Goal: Information Seeking & Learning: Compare options

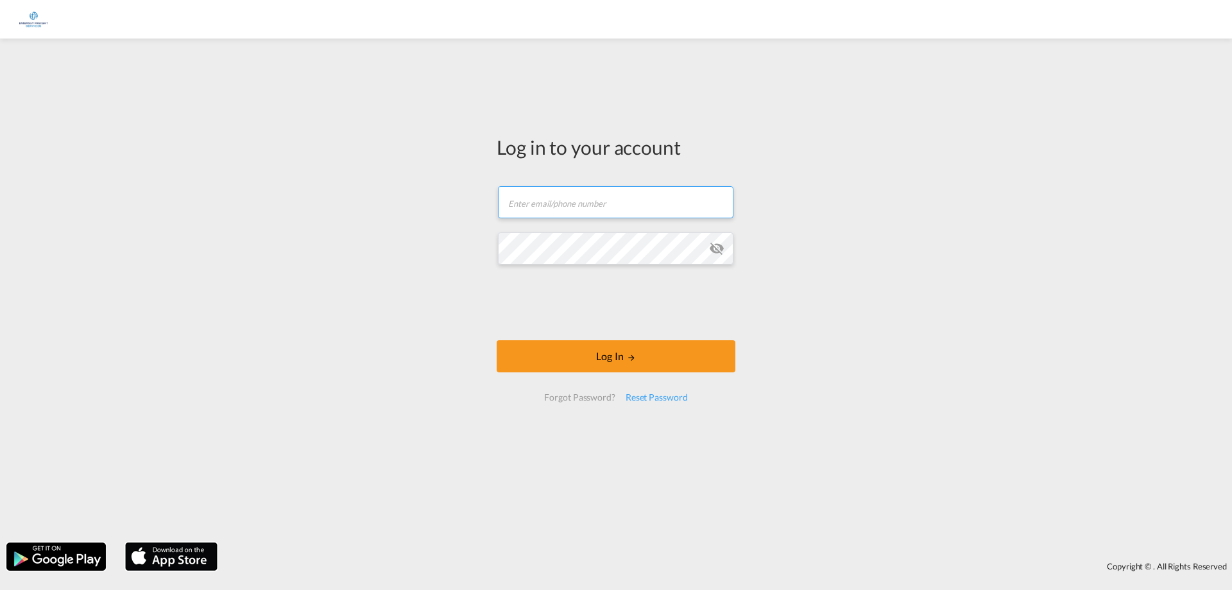
type input "[EMAIL_ADDRESS][DOMAIN_NAME]"
click at [477, 356] on div "Log in to your account janwillem.walsmit@embassyfreight.nl Email field is requi…" at bounding box center [616, 290] width 1232 height 491
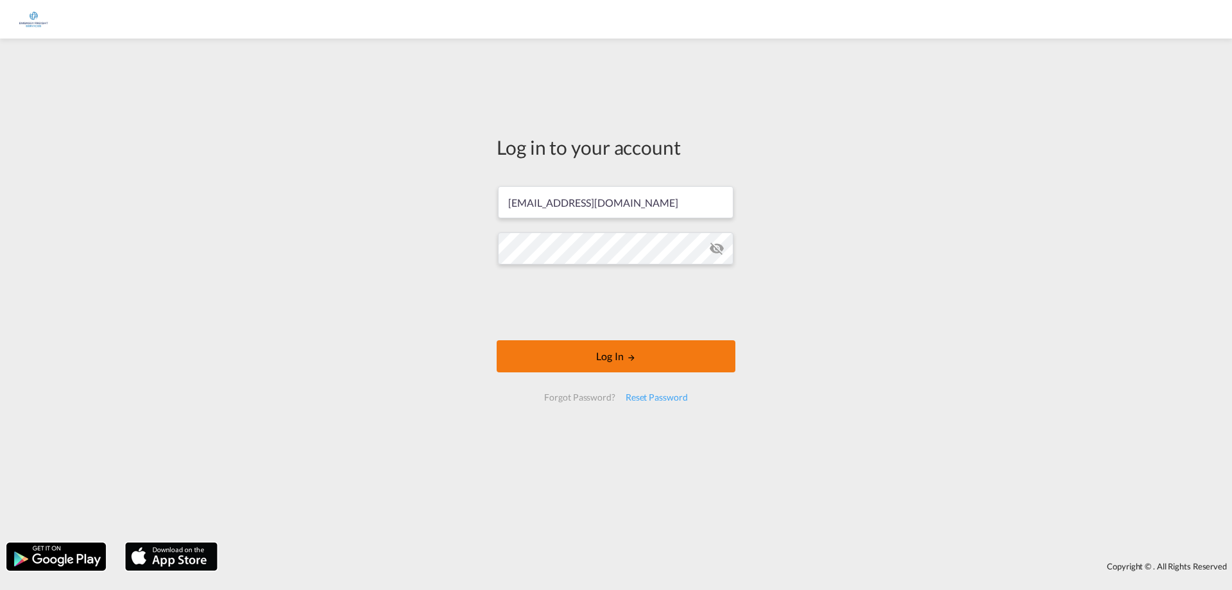
click at [515, 354] on button "Log In" at bounding box center [616, 356] width 239 height 32
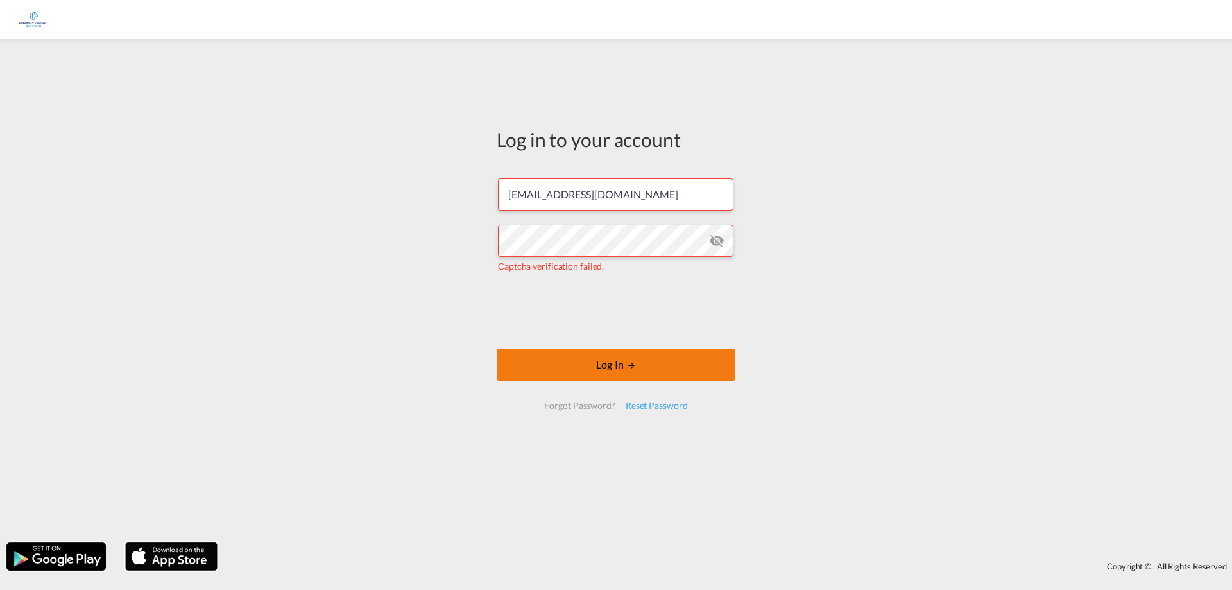
click at [551, 362] on button "Log In" at bounding box center [616, 364] width 239 height 32
click at [681, 372] on button "Log In" at bounding box center [616, 364] width 239 height 32
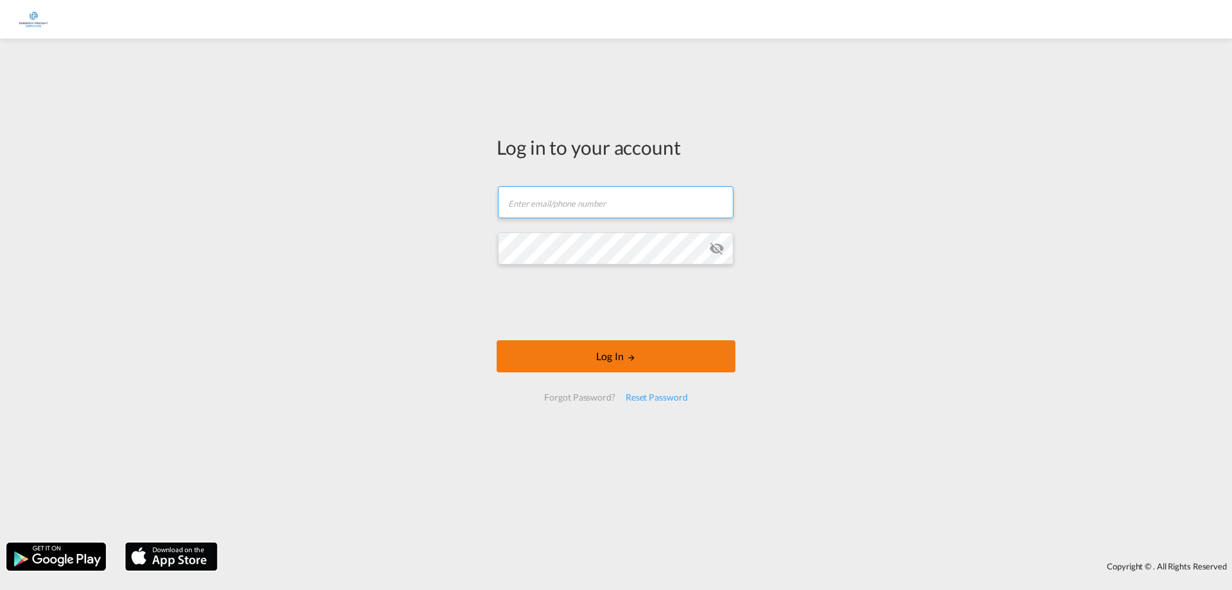
type input "[EMAIL_ADDRESS][DOMAIN_NAME]"
click at [633, 352] on button "Log In" at bounding box center [616, 356] width 239 height 32
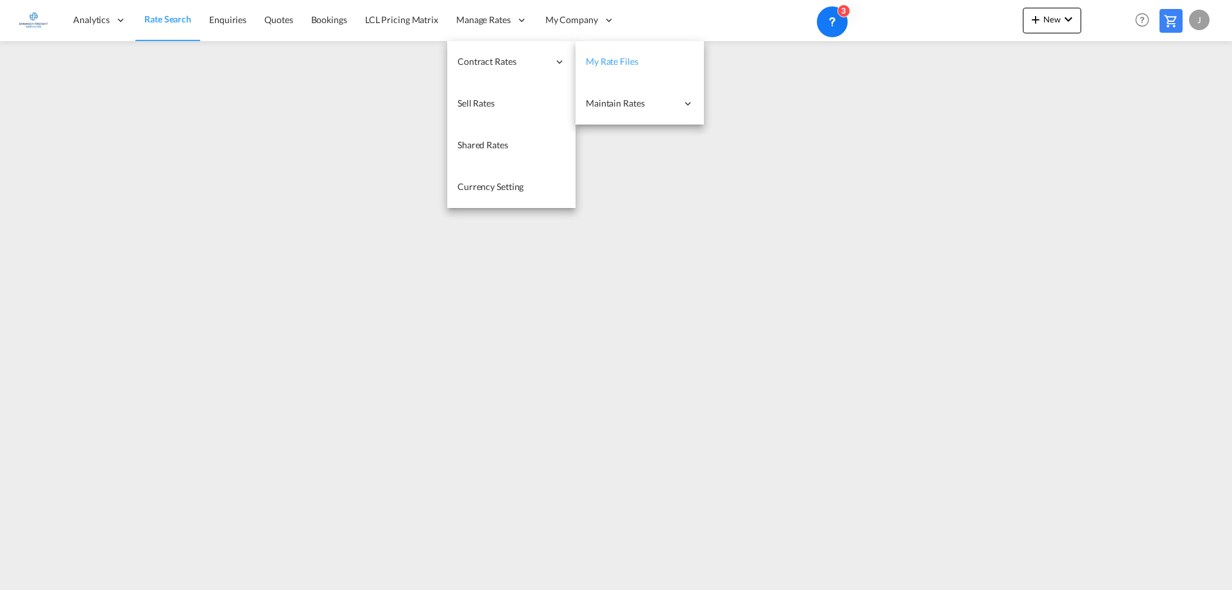
click at [610, 62] on span "My Rate Files" at bounding box center [612, 61] width 53 height 11
